Goal: Navigation & Orientation: Go to known website

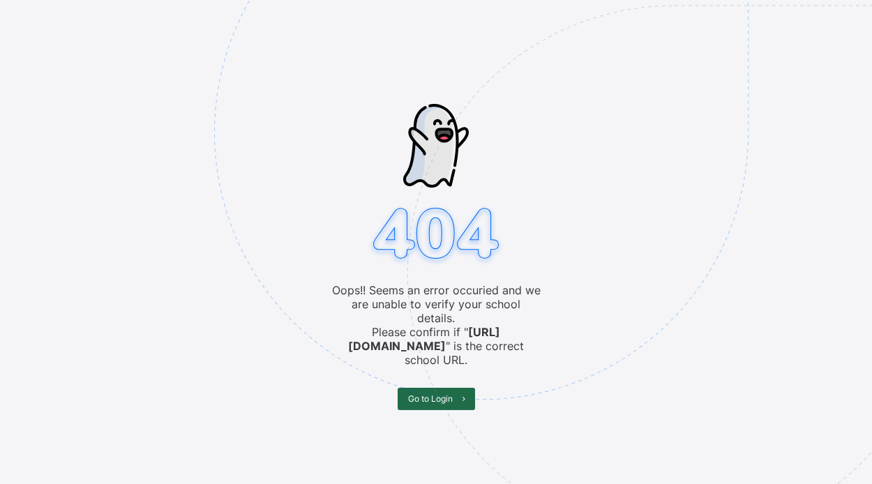
click at [424, 394] on span "Go to Login" at bounding box center [430, 399] width 45 height 10
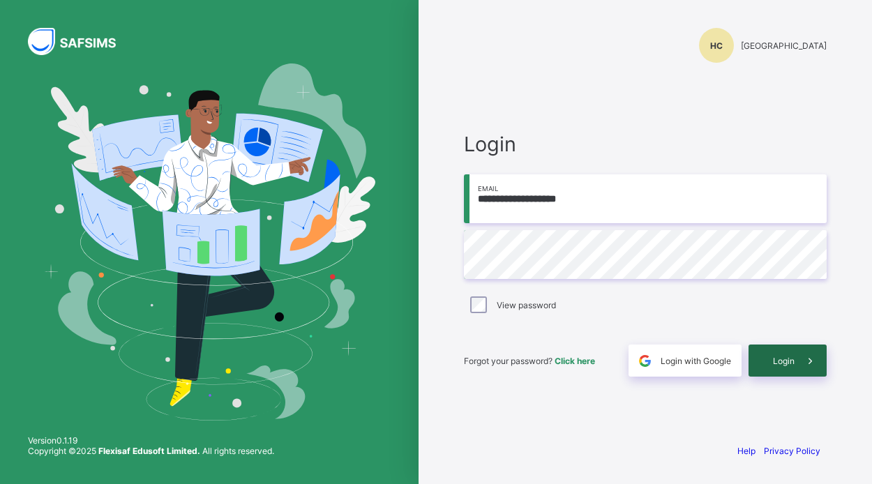
click at [768, 366] on div "Login" at bounding box center [788, 361] width 78 height 32
